Goal: Transaction & Acquisition: Purchase product/service

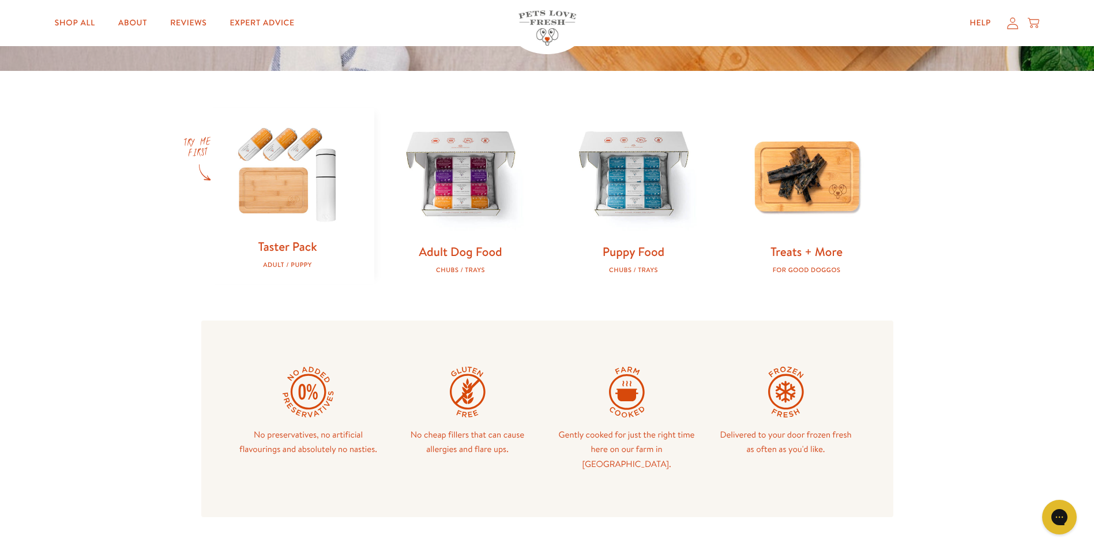
scroll to position [404, 0]
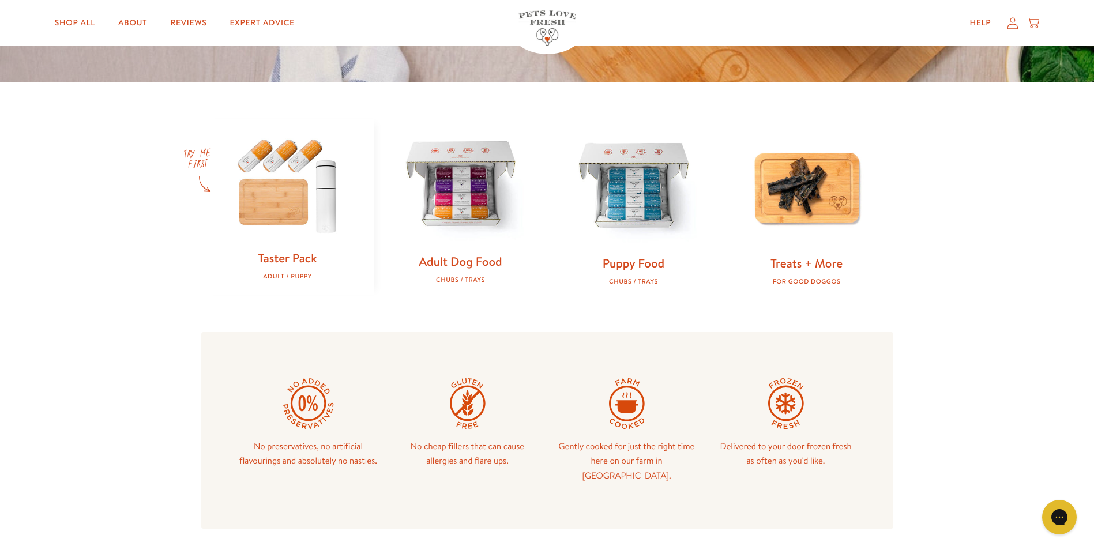
click at [454, 189] on img at bounding box center [461, 186] width 136 height 136
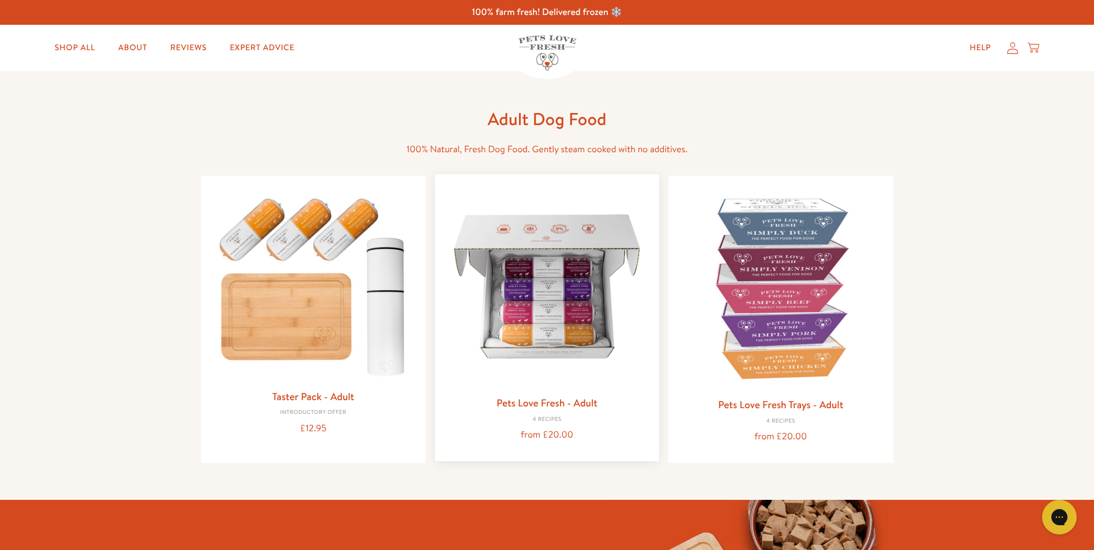
click at [567, 295] on img at bounding box center [547, 286] width 206 height 206
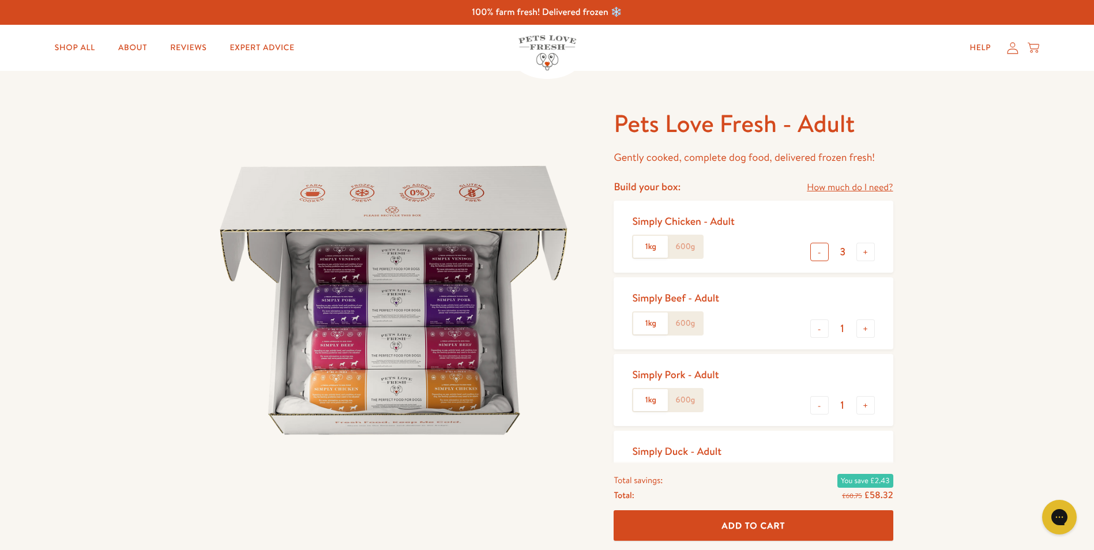
click at [819, 253] on button "-" at bounding box center [819, 252] width 18 height 18
type input "2"
click at [865, 328] on button "+" at bounding box center [865, 328] width 18 height 18
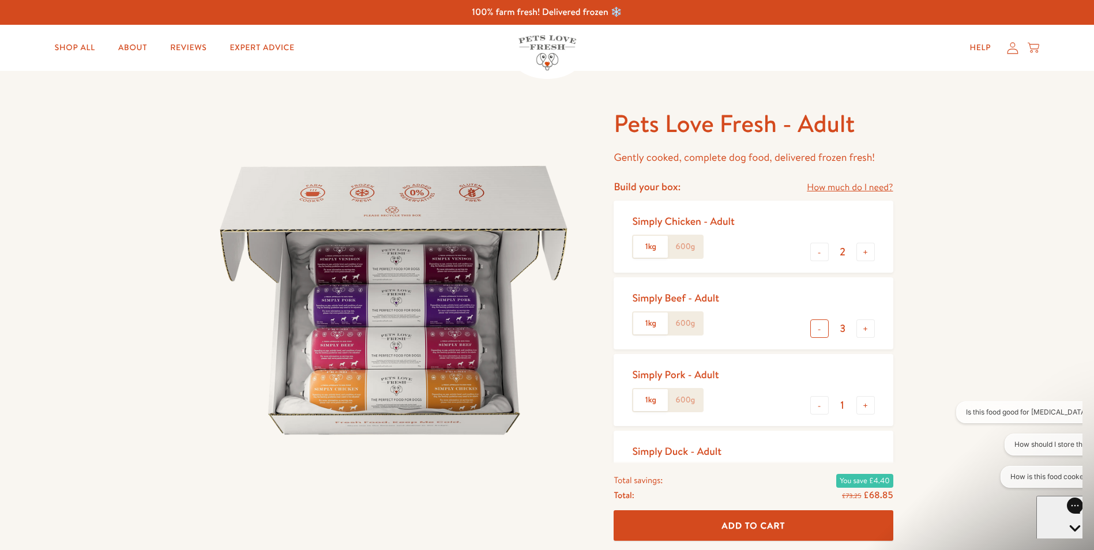
click at [820, 329] on button "-" at bounding box center [819, 328] width 18 height 18
type input "2"
click at [821, 411] on button "-" at bounding box center [819, 405] width 18 height 18
type input "0"
click at [732, 523] on span "Add To Cart" at bounding box center [753, 526] width 63 height 12
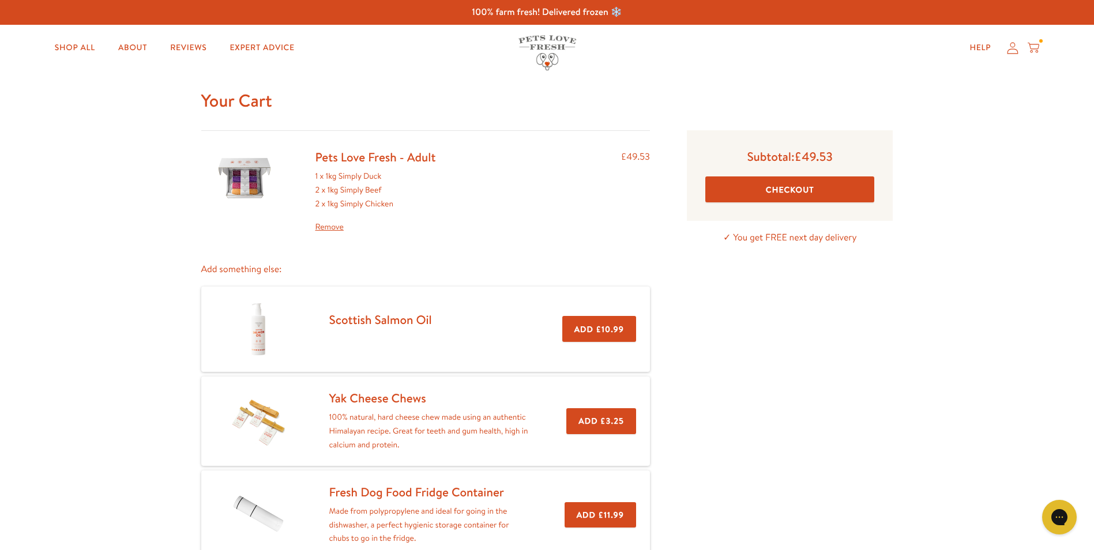
click at [784, 190] on button "Checkout" at bounding box center [789, 189] width 169 height 26
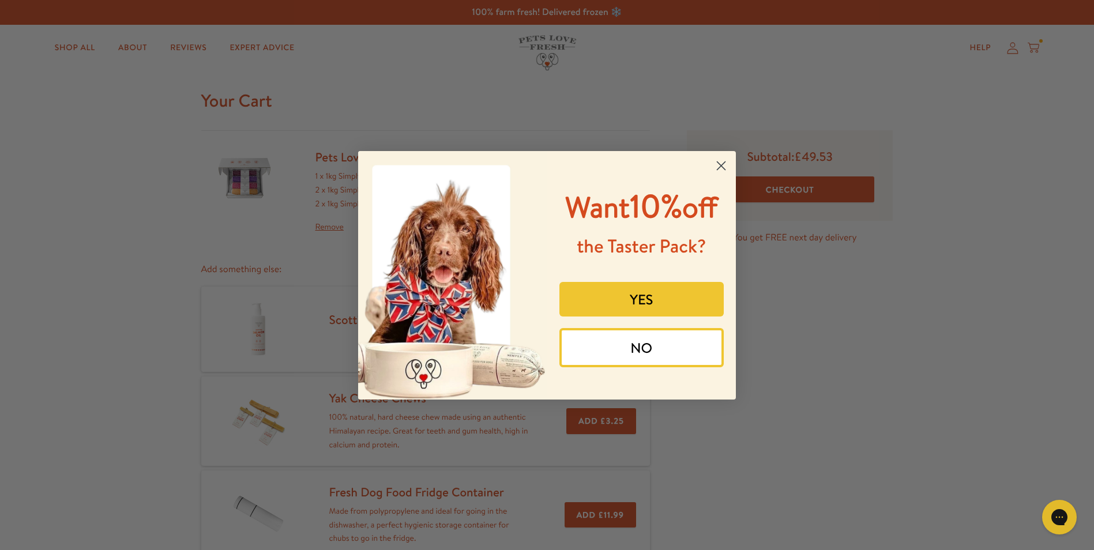
click at [629, 348] on button "NO" at bounding box center [641, 347] width 165 height 39
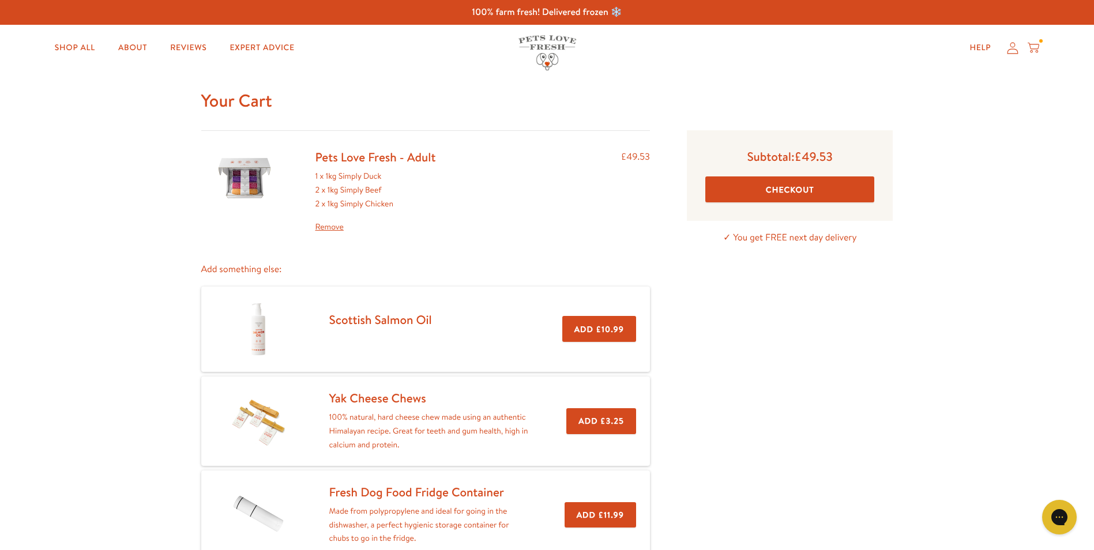
click at [333, 224] on link "Remove" at bounding box center [375, 227] width 121 height 14
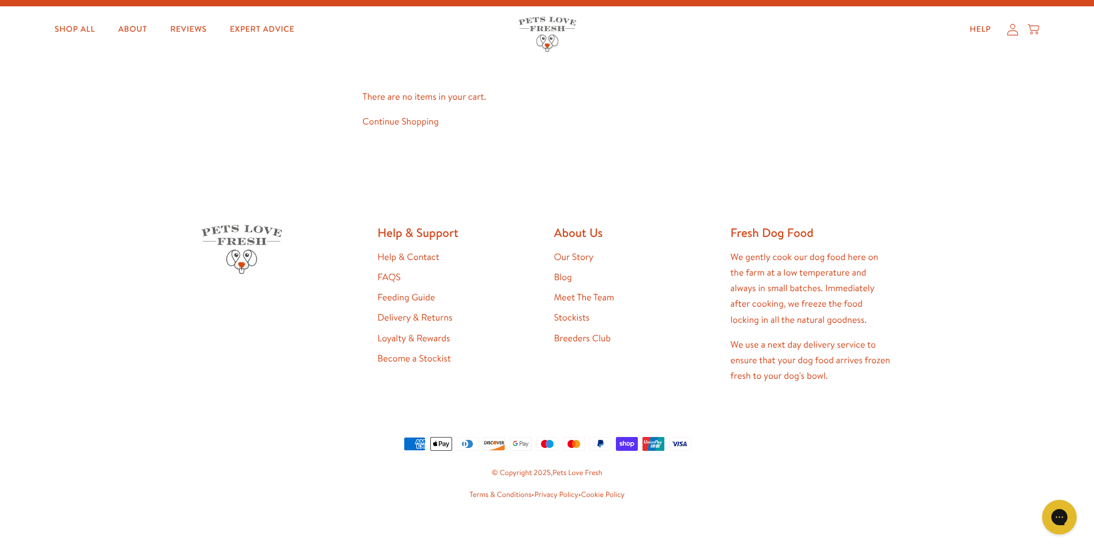
scroll to position [28, 0]
